Goal: Find specific page/section: Find specific page/section

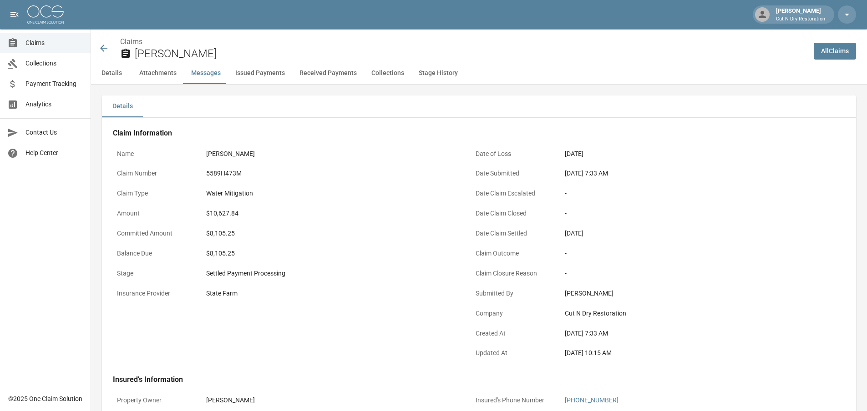
scroll to position [1047, 0]
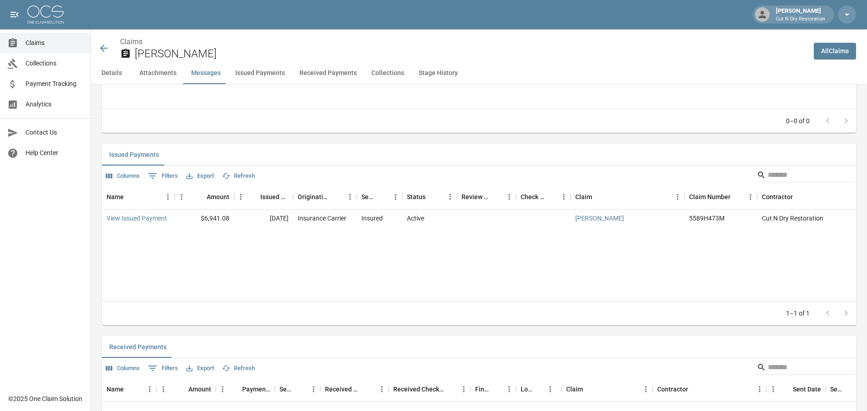
click at [103, 47] on icon at bounding box center [103, 48] width 11 height 11
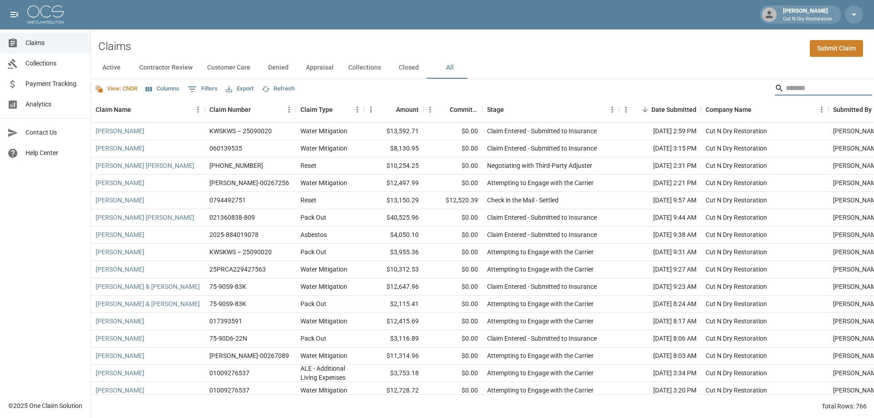
click at [796, 87] on input "Search" at bounding box center [822, 88] width 73 height 15
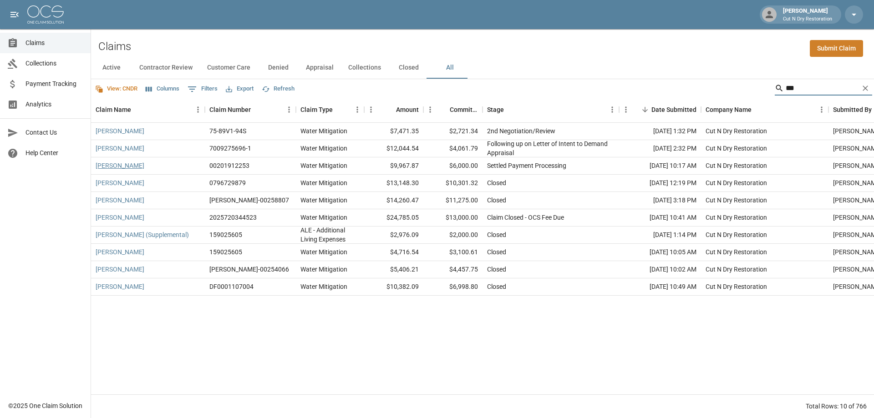
type input "***"
click at [119, 166] on link "[PERSON_NAME]" at bounding box center [120, 165] width 49 height 9
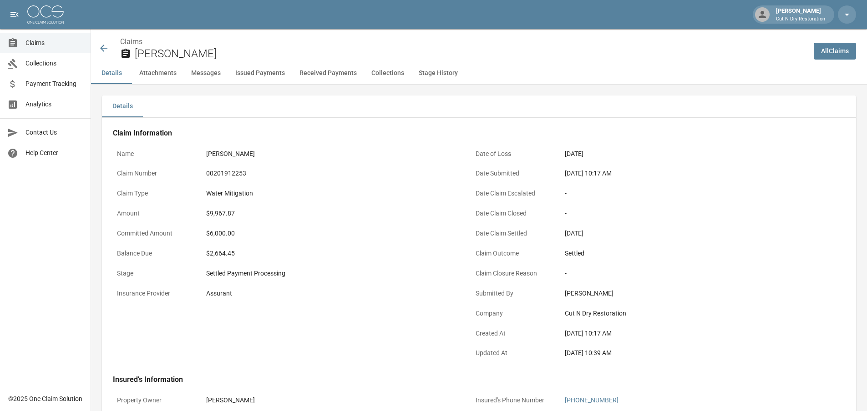
click at [310, 199] on div "Water Mitigation" at bounding box center [331, 194] width 259 height 18
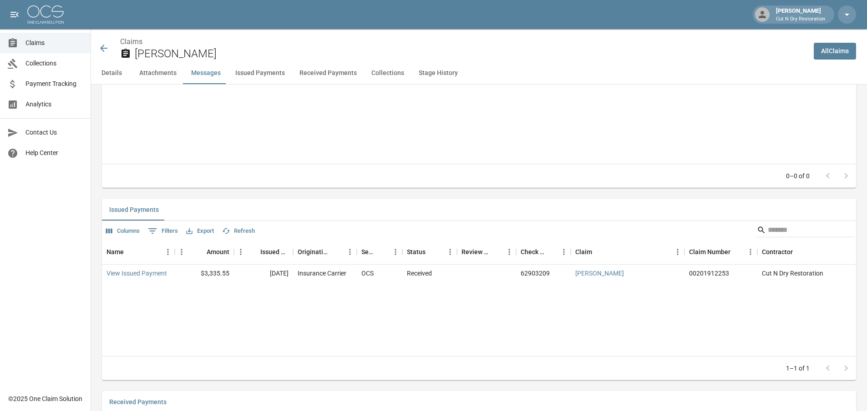
scroll to position [956, 0]
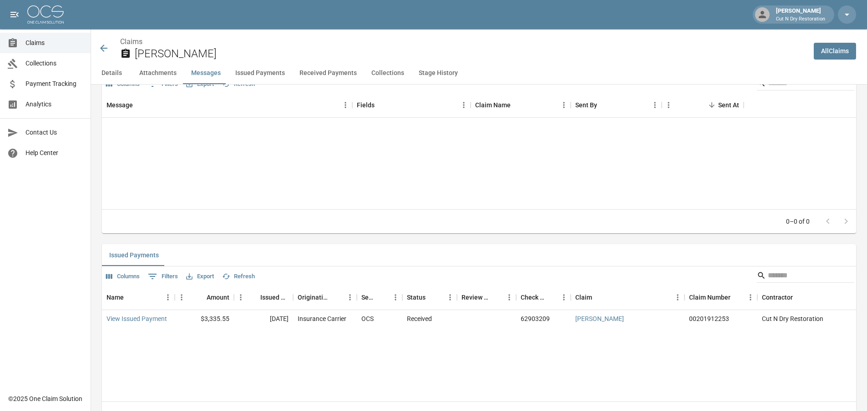
click at [633, 151] on div "Message Fields Claim Name Sent By Sent At No rows" at bounding box center [479, 150] width 754 height 117
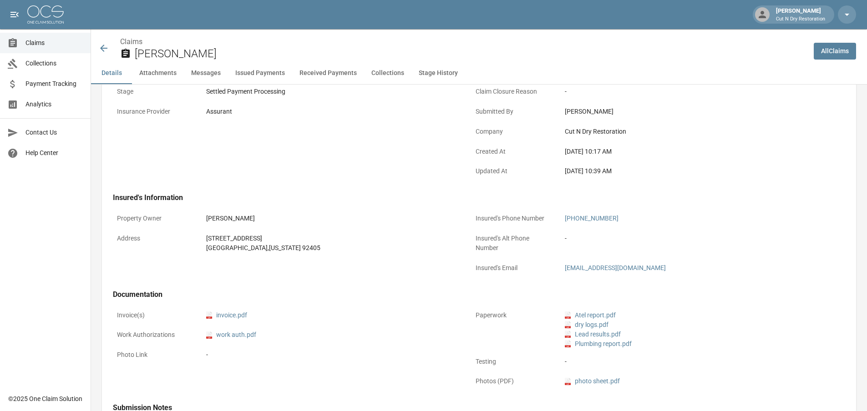
scroll to position [273, 0]
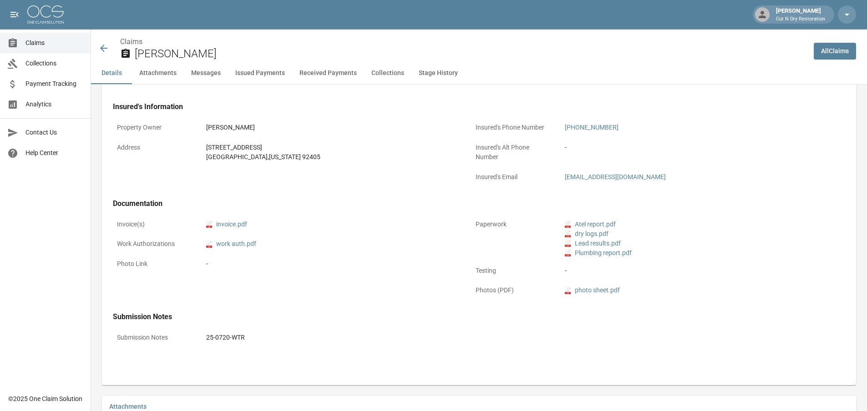
click at [396, 179] on div "Property Owner [PERSON_NAME] Address [STREET_ADDRESS][US_STATE]" at bounding box center [281, 148] width 359 height 81
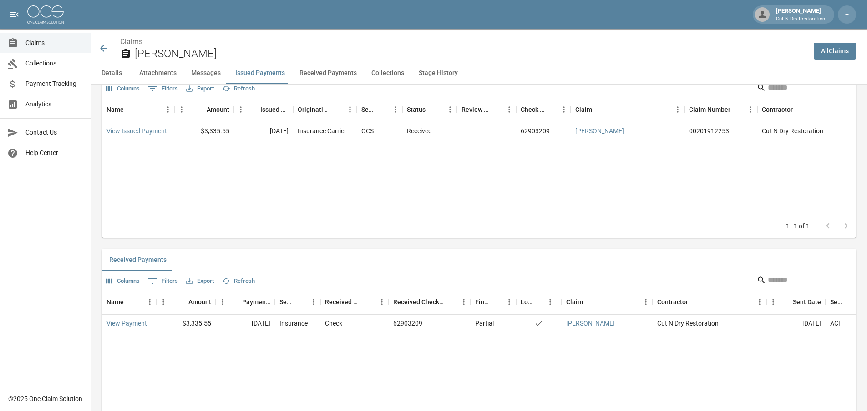
scroll to position [825, 0]
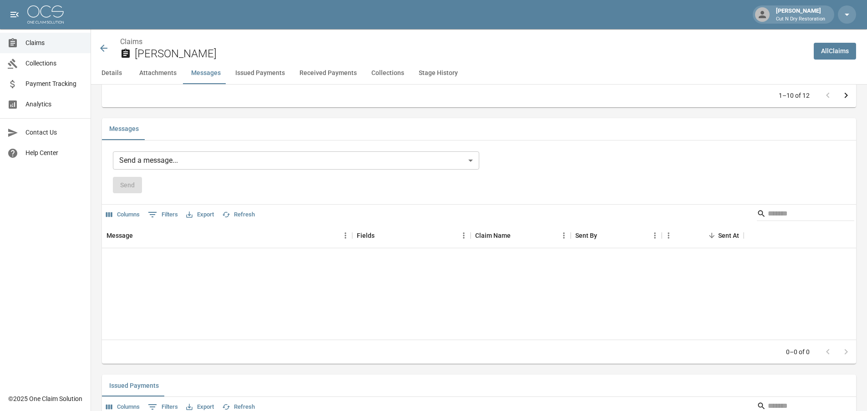
click at [699, 141] on div "Messages Send a message... ​ Send Columns 0 Filters Export Refresh Message Fiel…" at bounding box center [479, 241] width 754 height 246
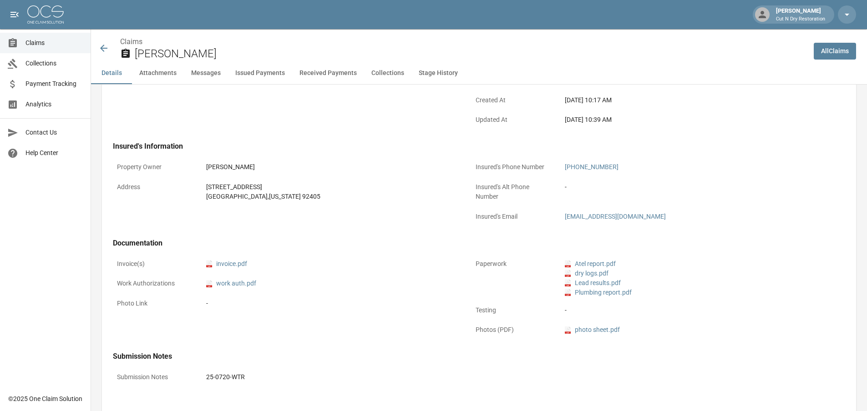
scroll to position [0, 0]
